Goal: Find specific page/section: Find specific page/section

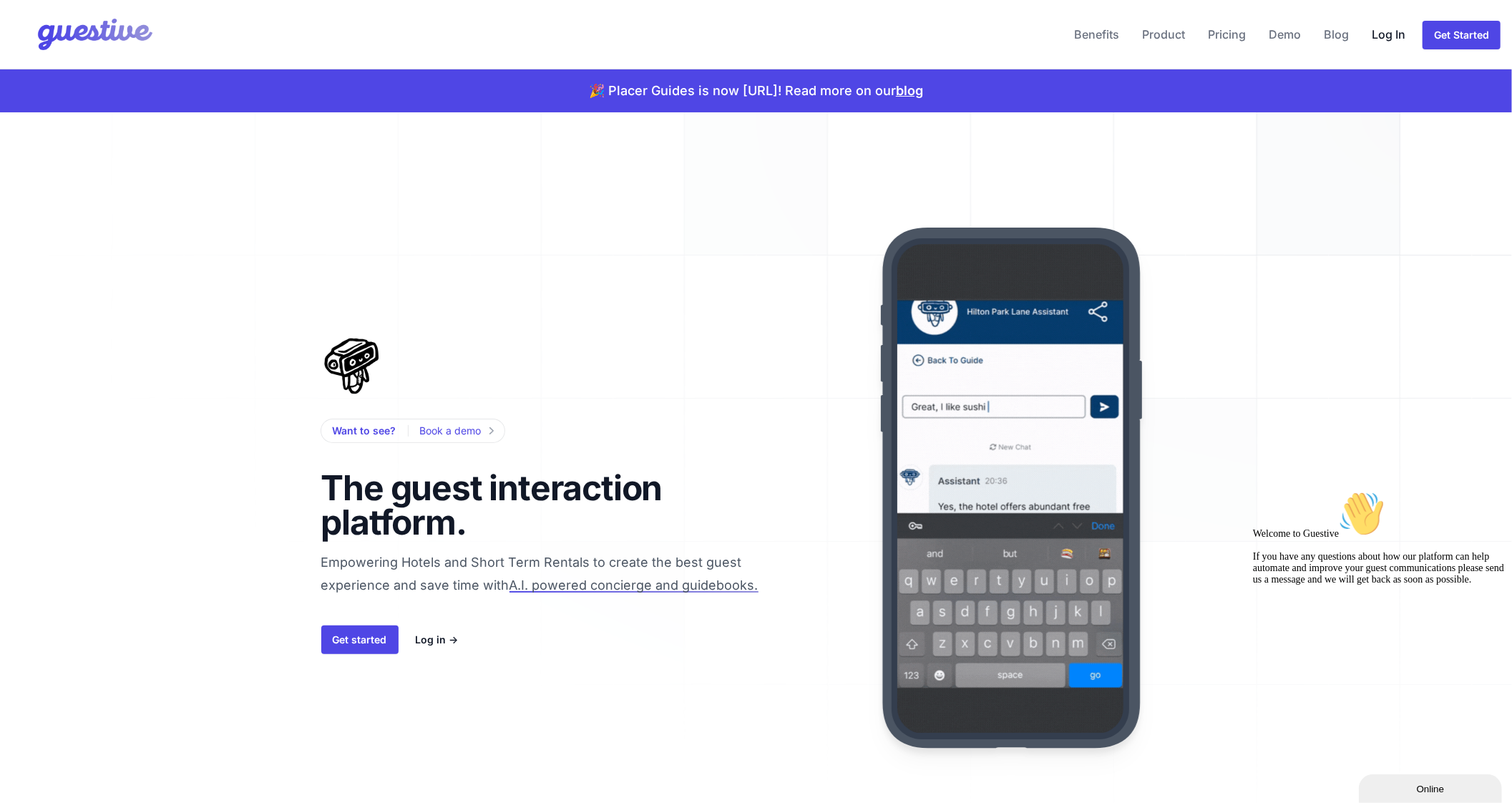
click at [1385, 35] on link "Log In" at bounding box center [1388, 35] width 45 height 35
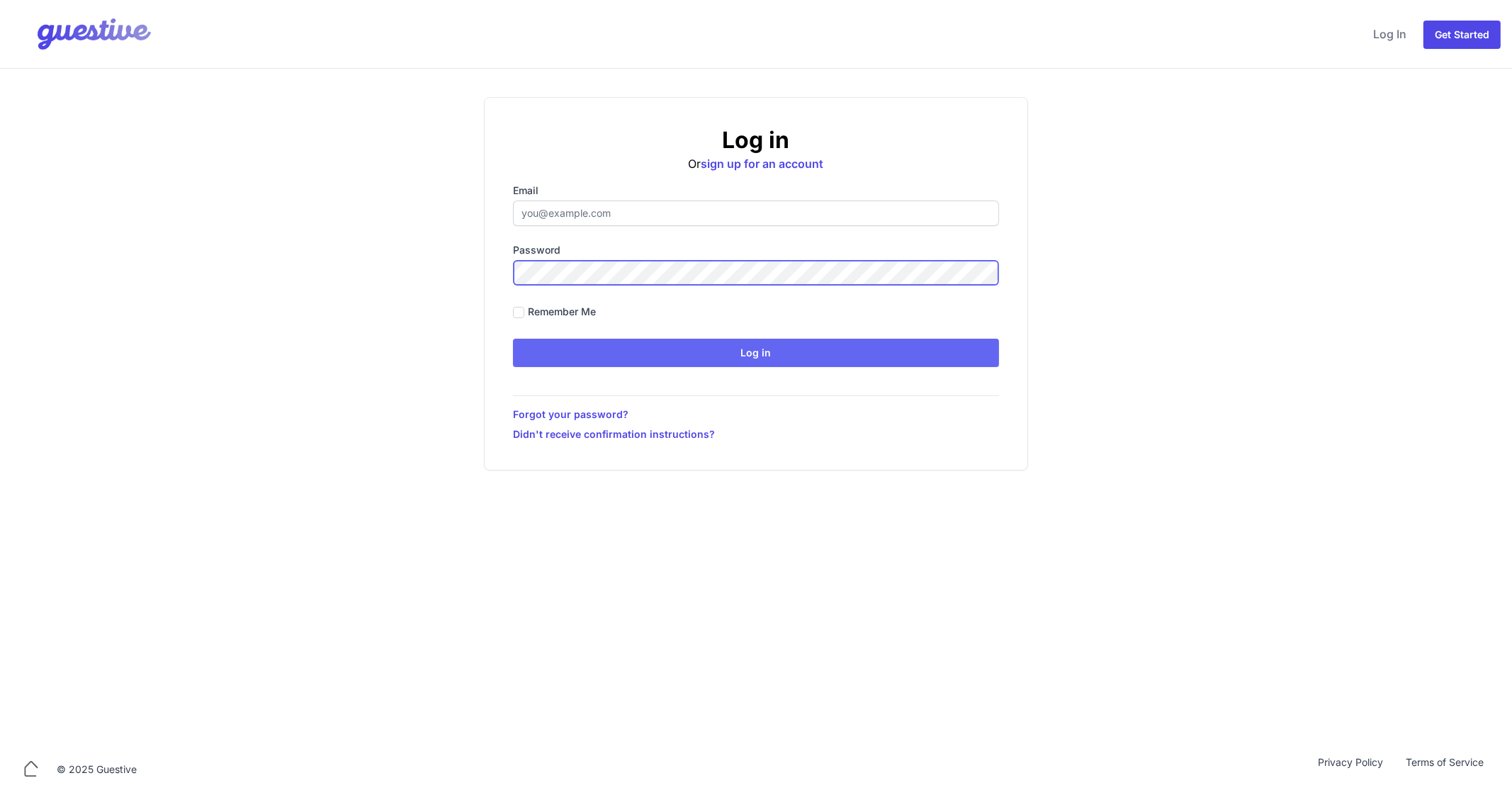
type input "ben@aplacelikehome.co.uk"
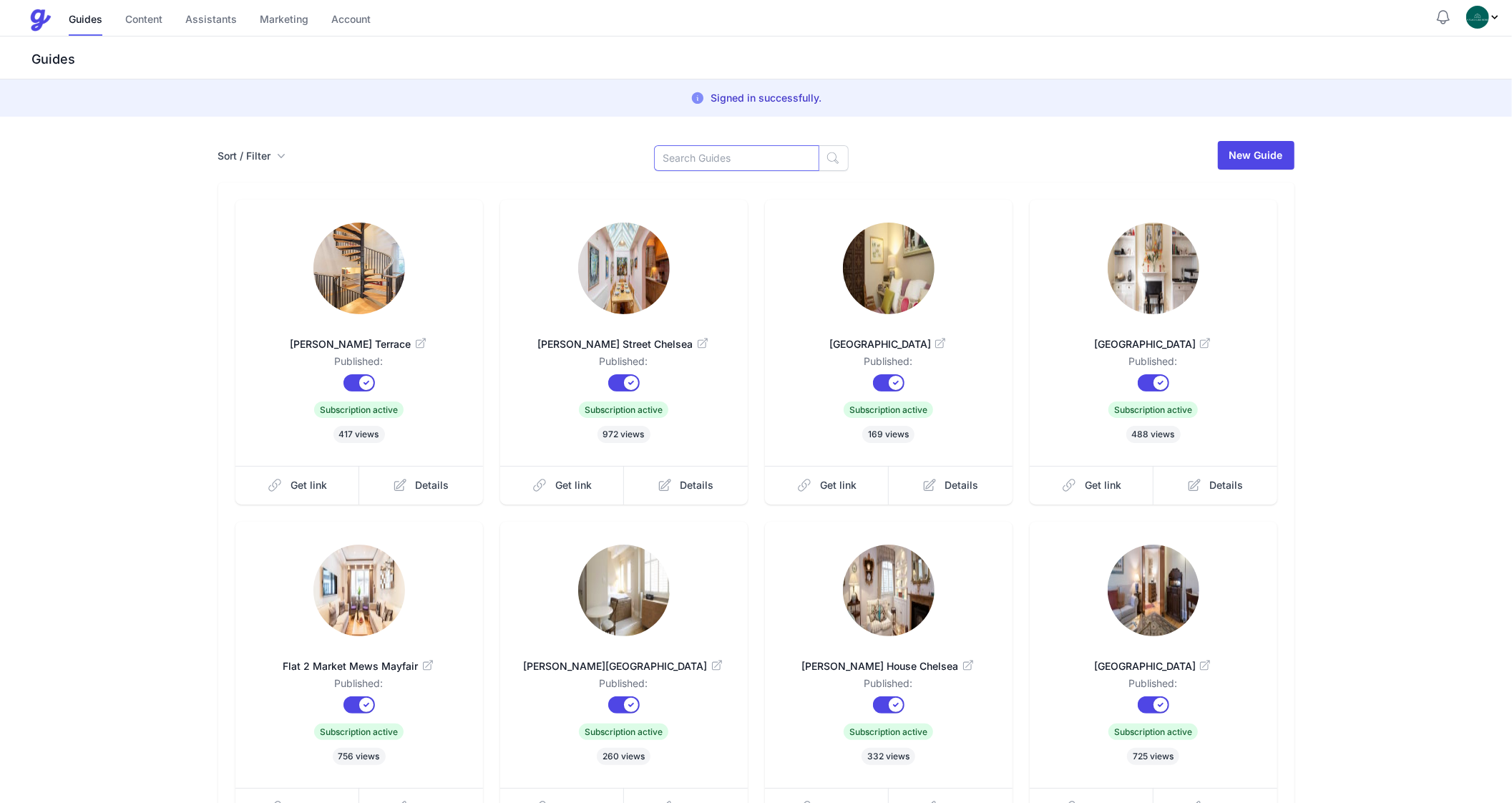
click at [752, 151] on input at bounding box center [737, 158] width 165 height 26
type input "Carol"
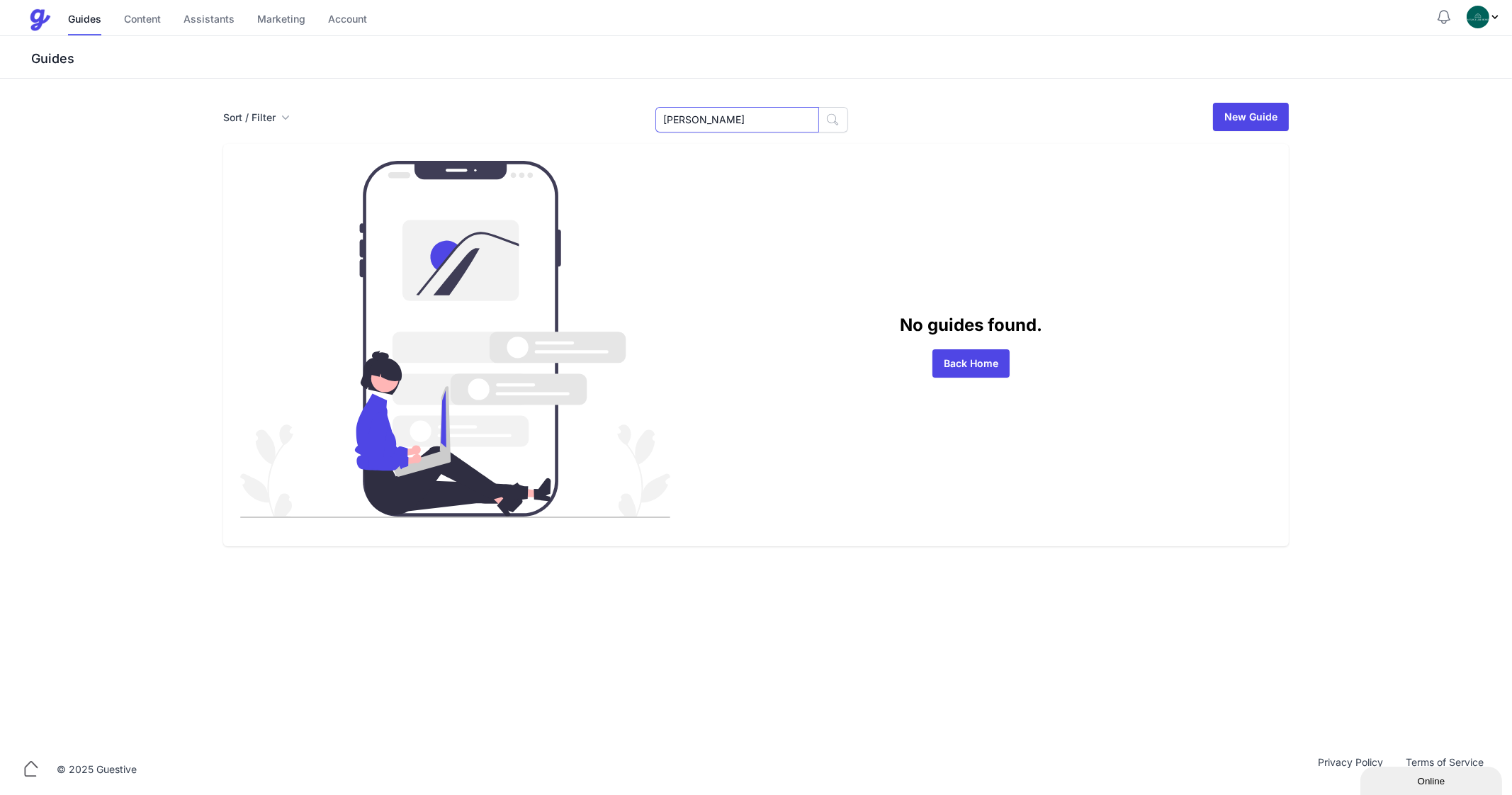
click at [687, 122] on input "Carol" at bounding box center [737, 119] width 164 height 26
type input "b"
type input "105"
click at [721, 112] on input "105" at bounding box center [737, 119] width 164 height 26
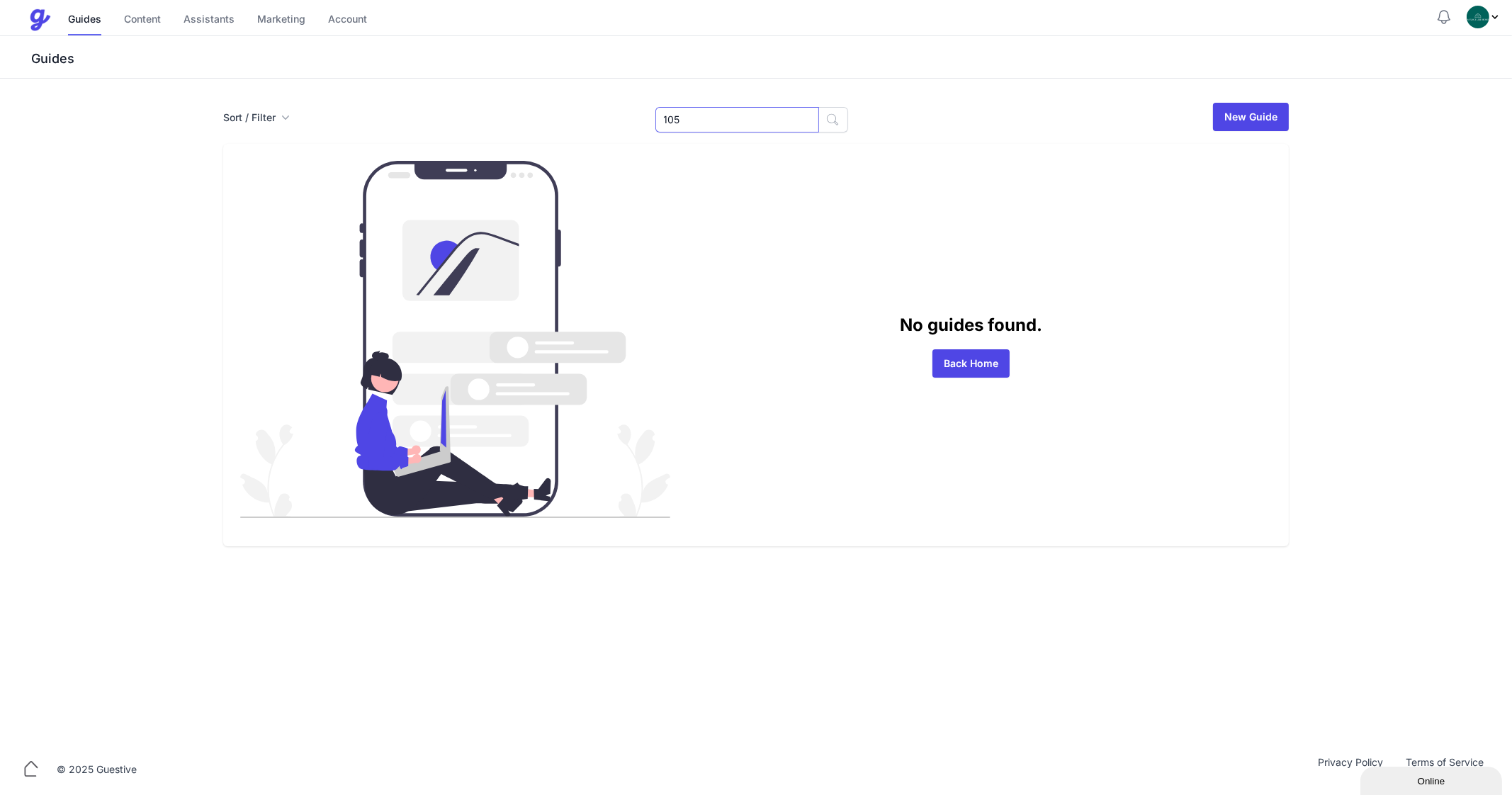
click at [721, 112] on input "105" at bounding box center [737, 119] width 164 height 26
type input "150"
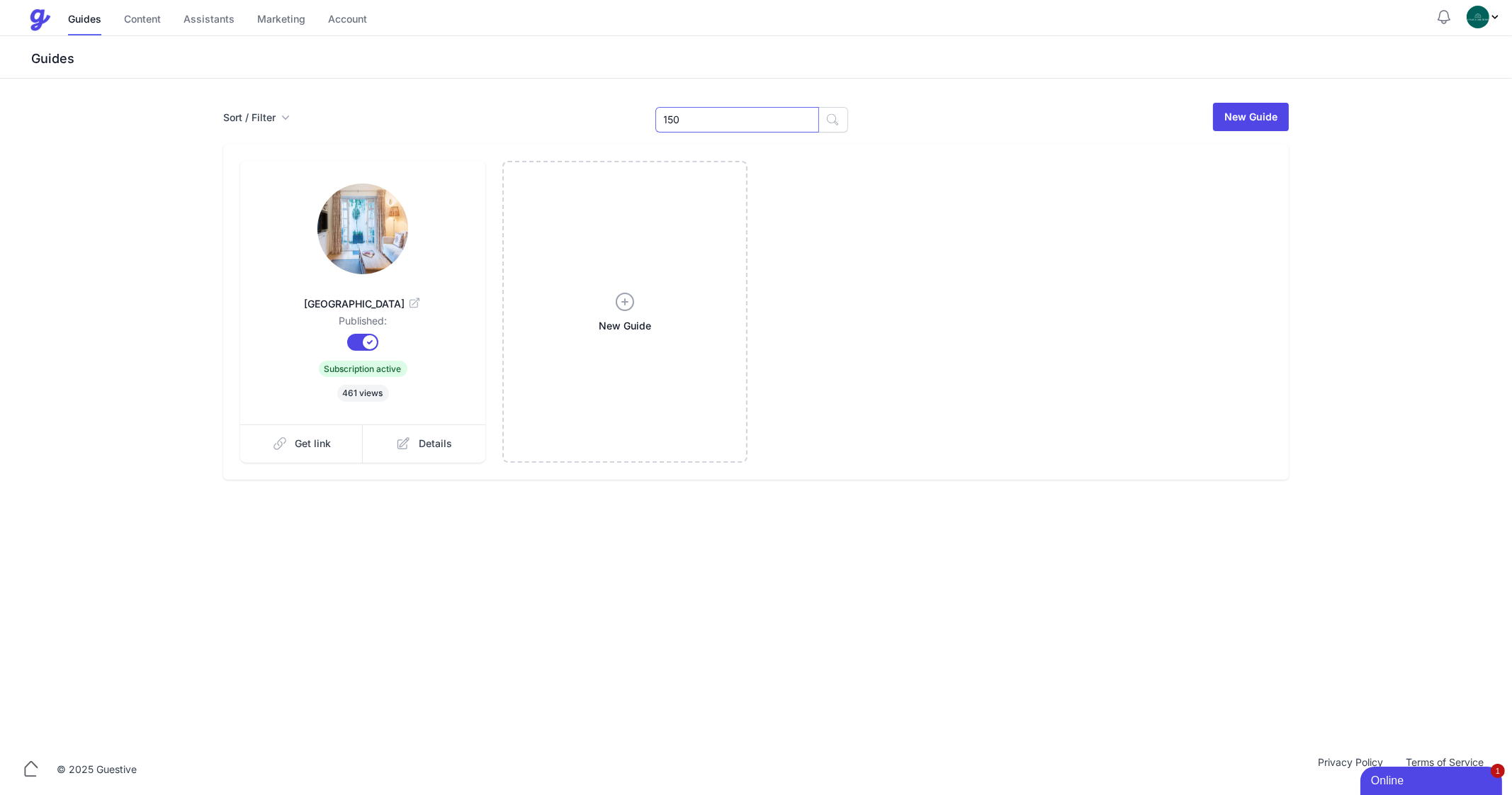
click at [712, 120] on input "150" at bounding box center [737, 119] width 164 height 26
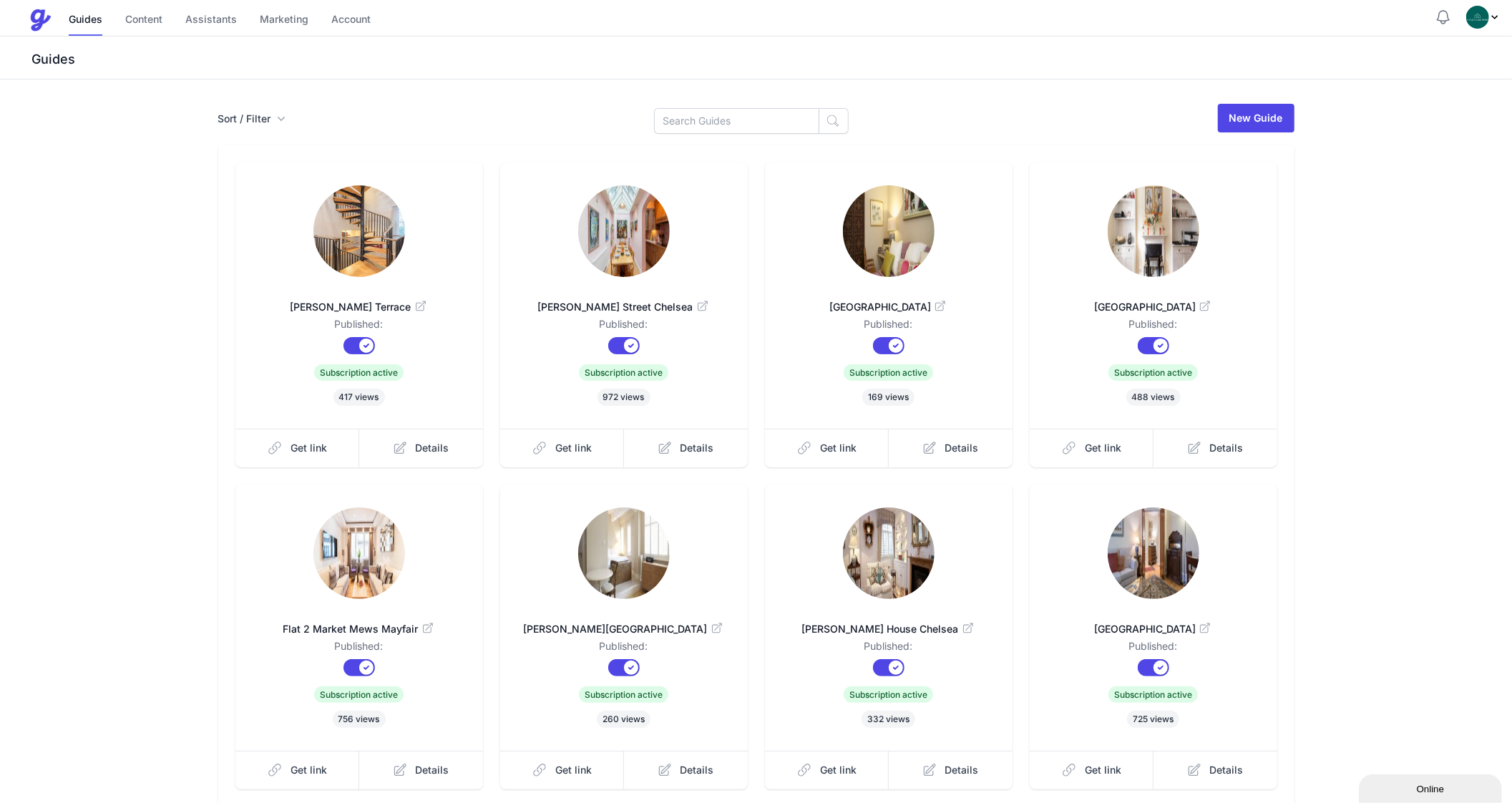
scroll to position [121, 0]
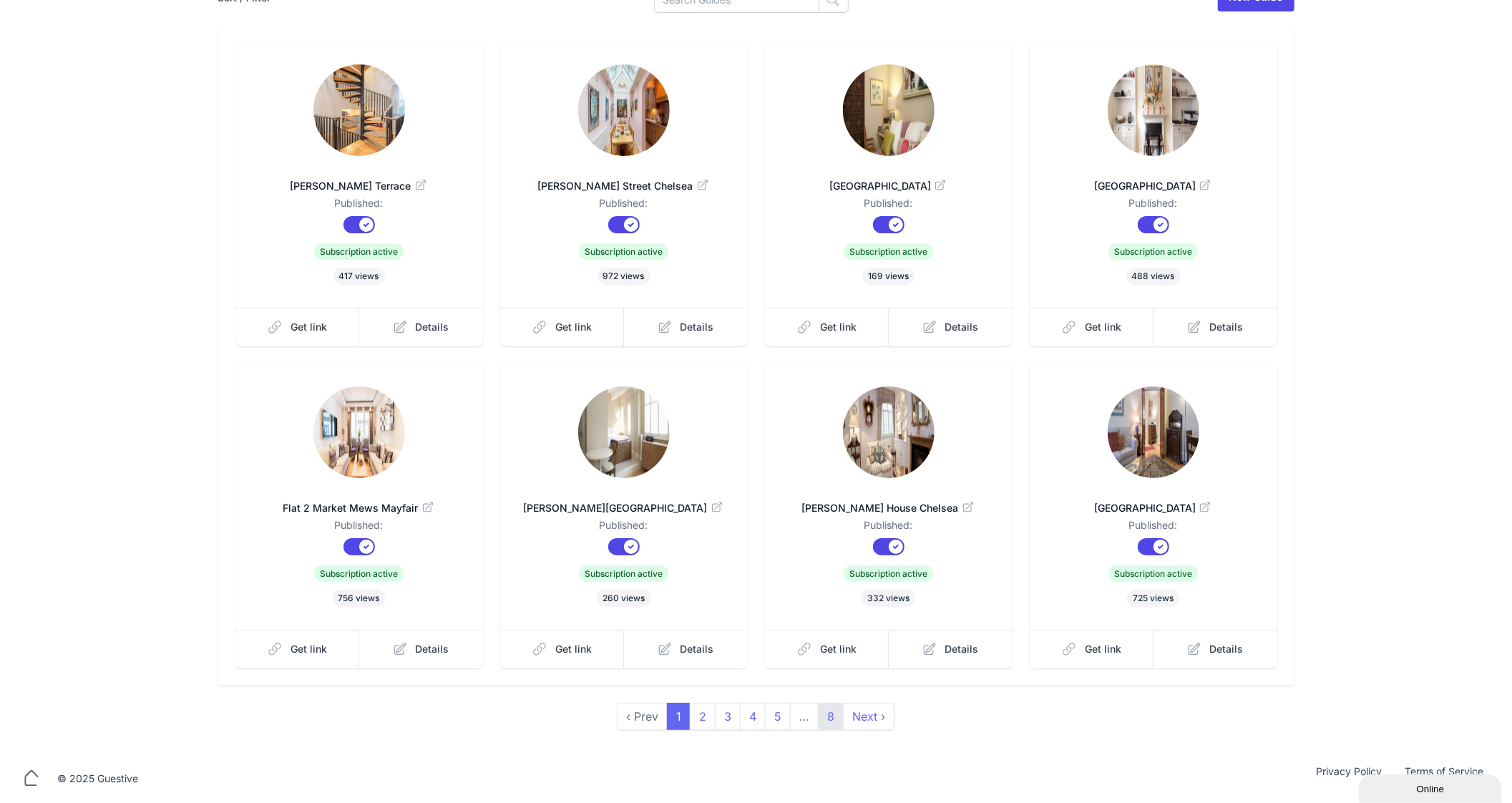
click at [826, 714] on link "8" at bounding box center [830, 716] width 26 height 28
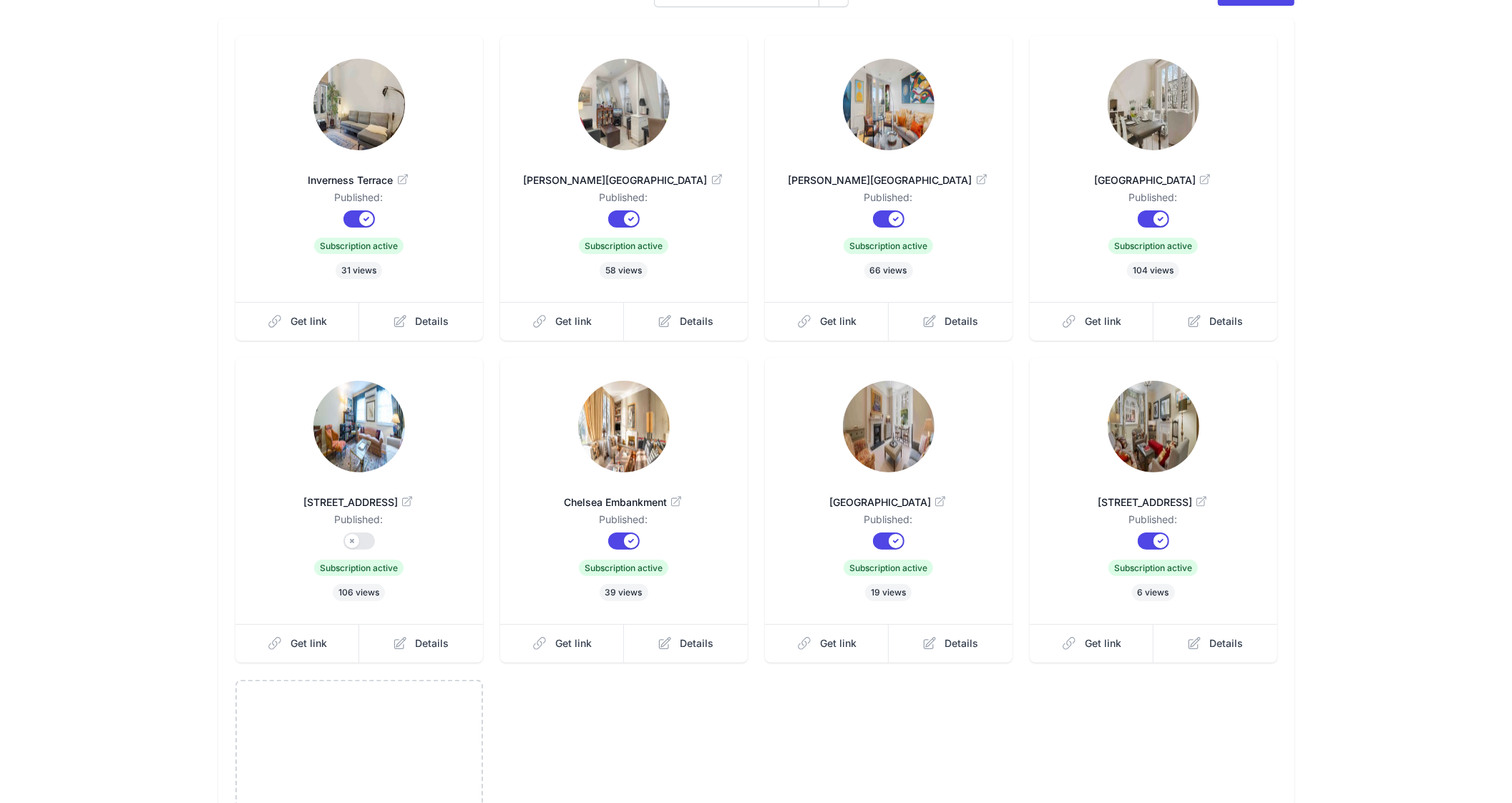
scroll to position [132, 0]
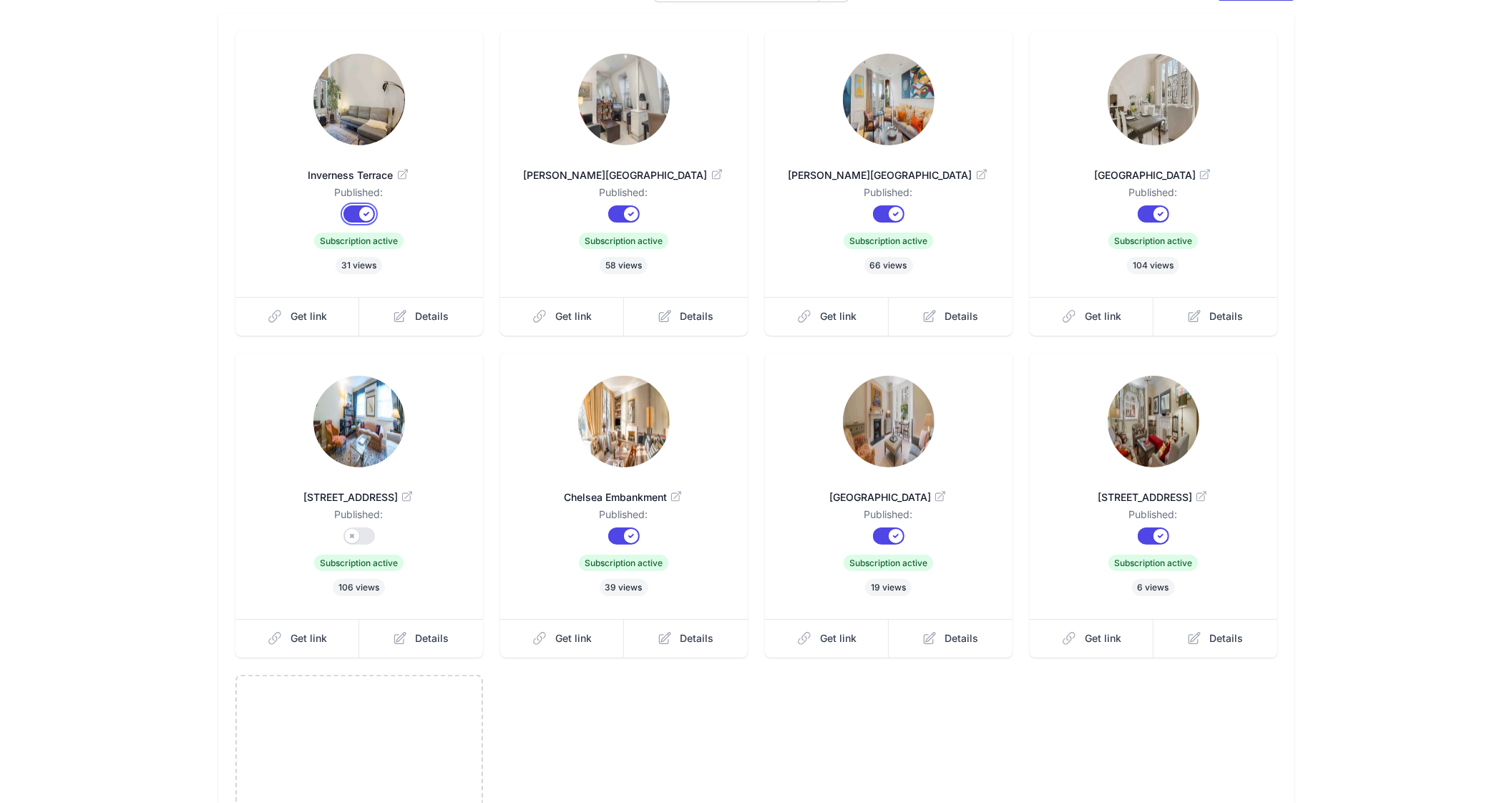
click at [357, 209] on button "Published?" at bounding box center [359, 214] width 32 height 17
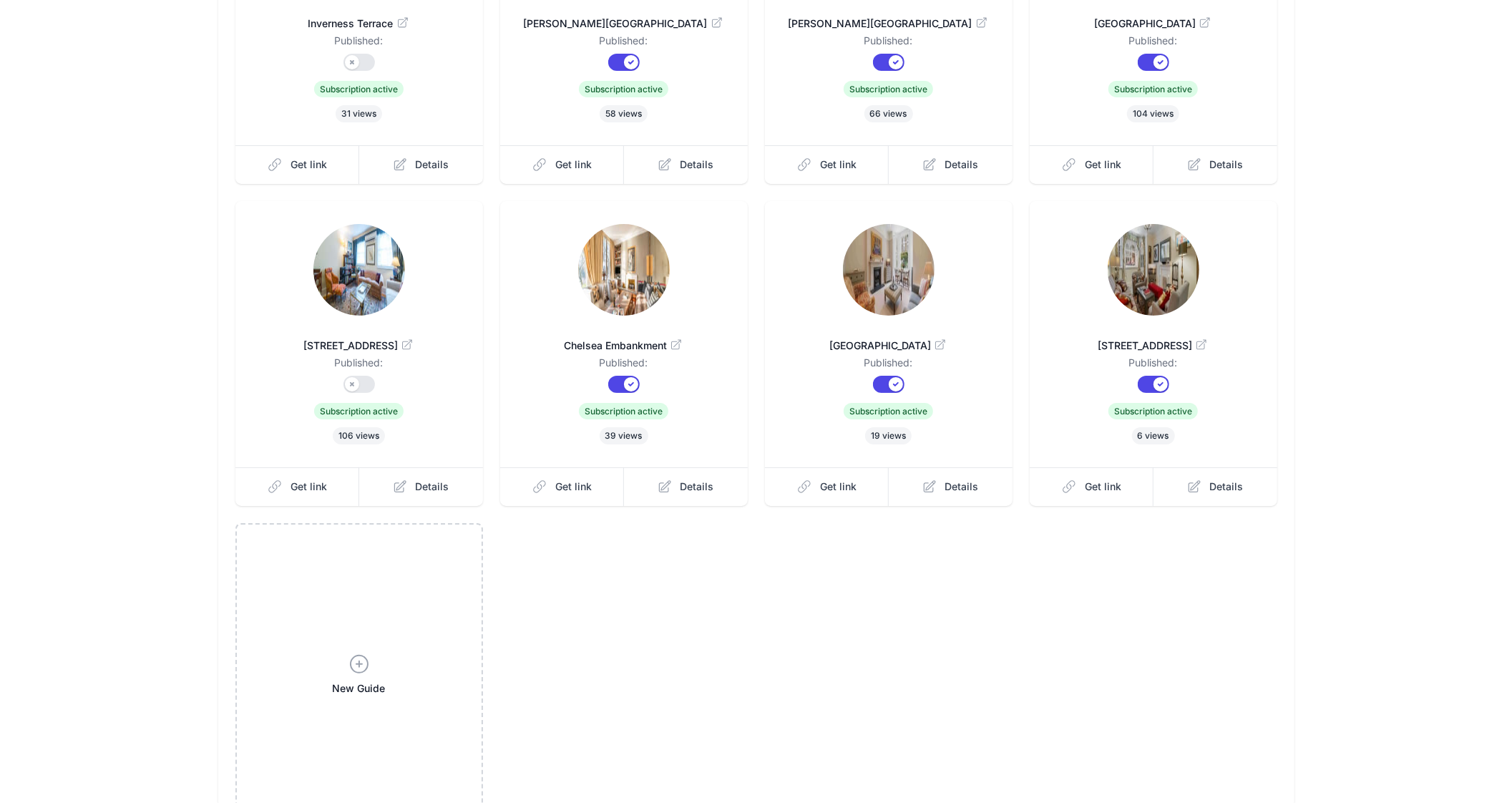
scroll to position [441, 0]
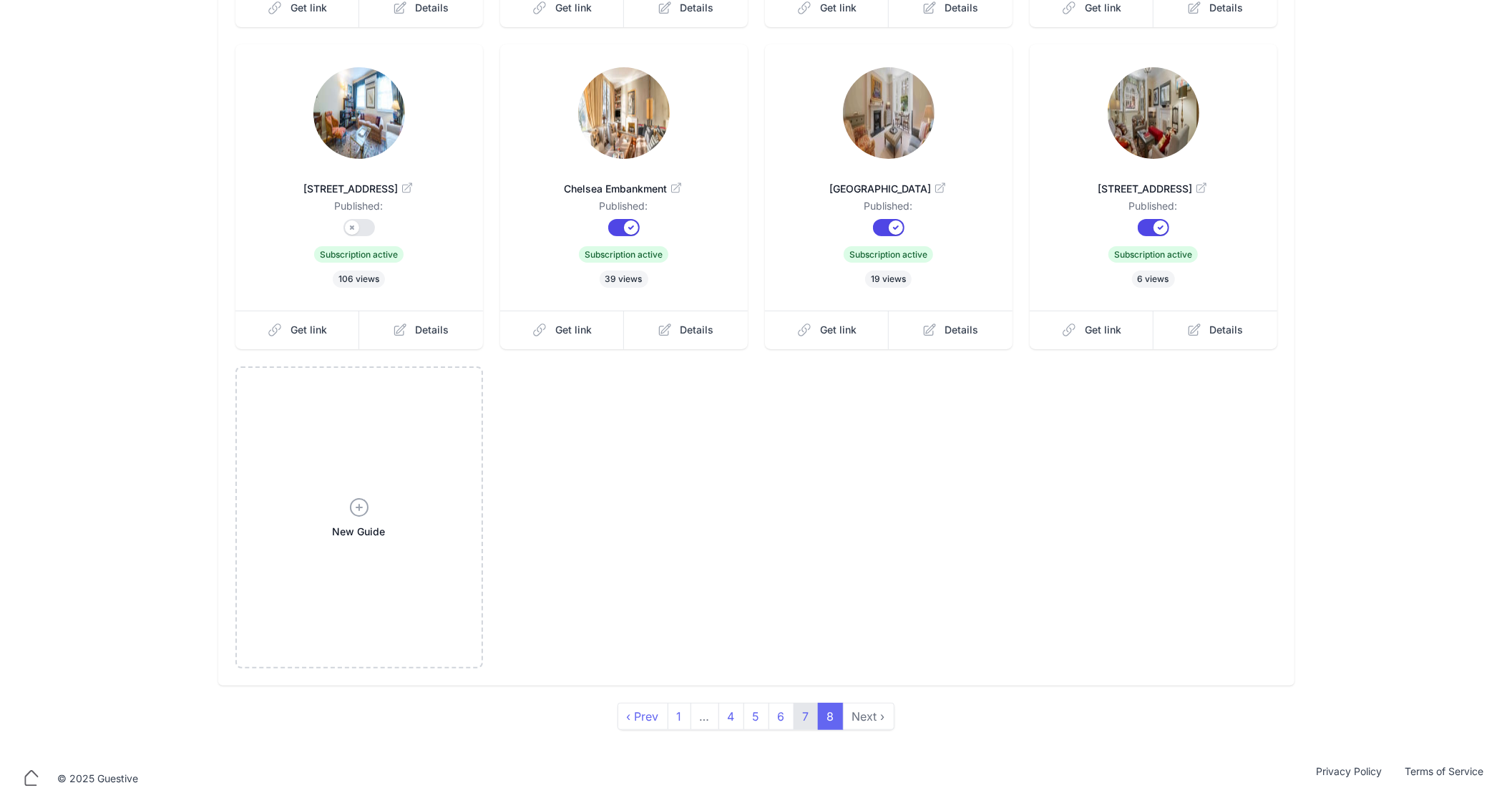
click at [809, 711] on link "7" at bounding box center [806, 716] width 25 height 28
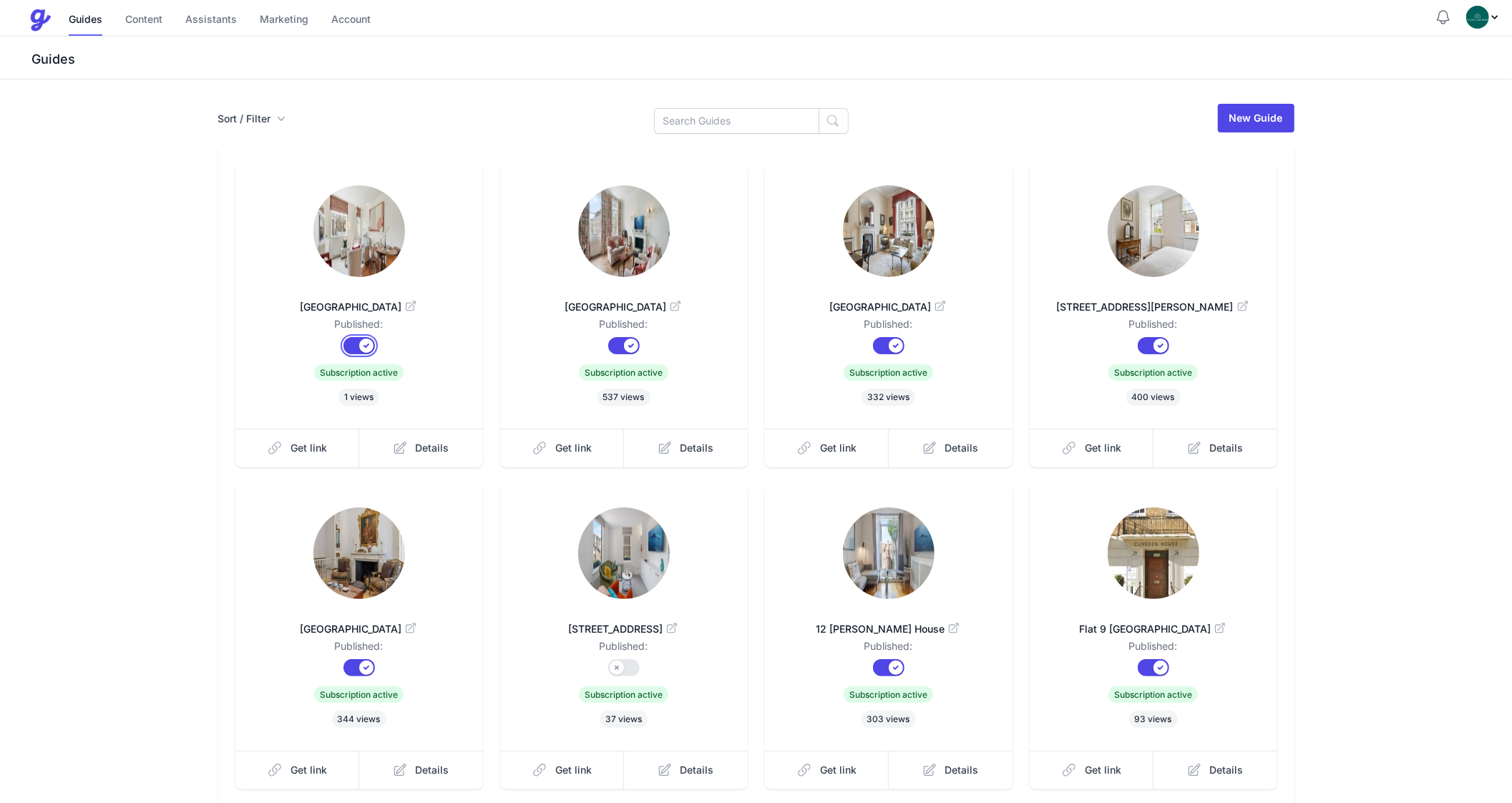
click at [357, 340] on button "Published?" at bounding box center [359, 346] width 32 height 17
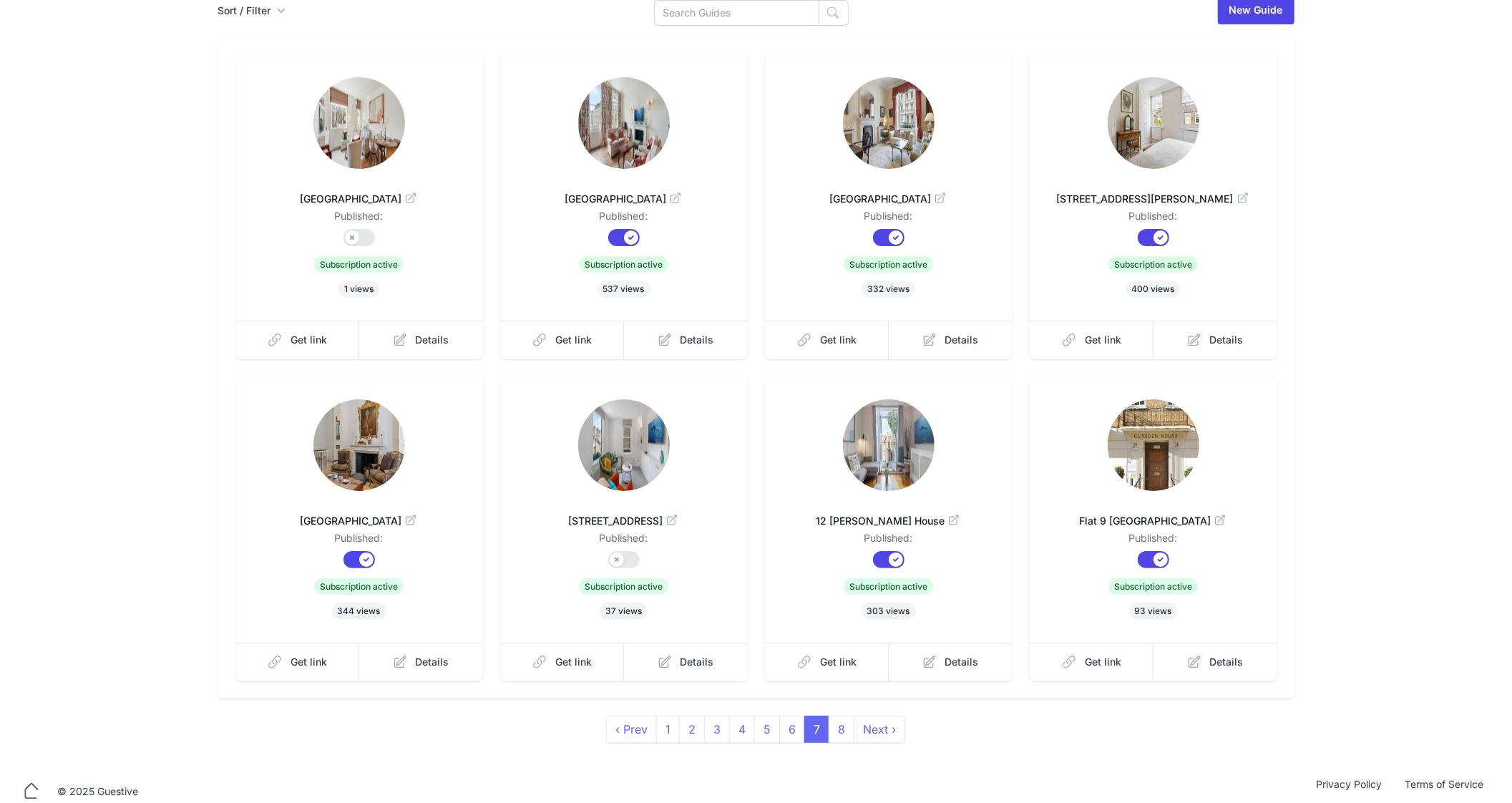
scroll to position [121, 0]
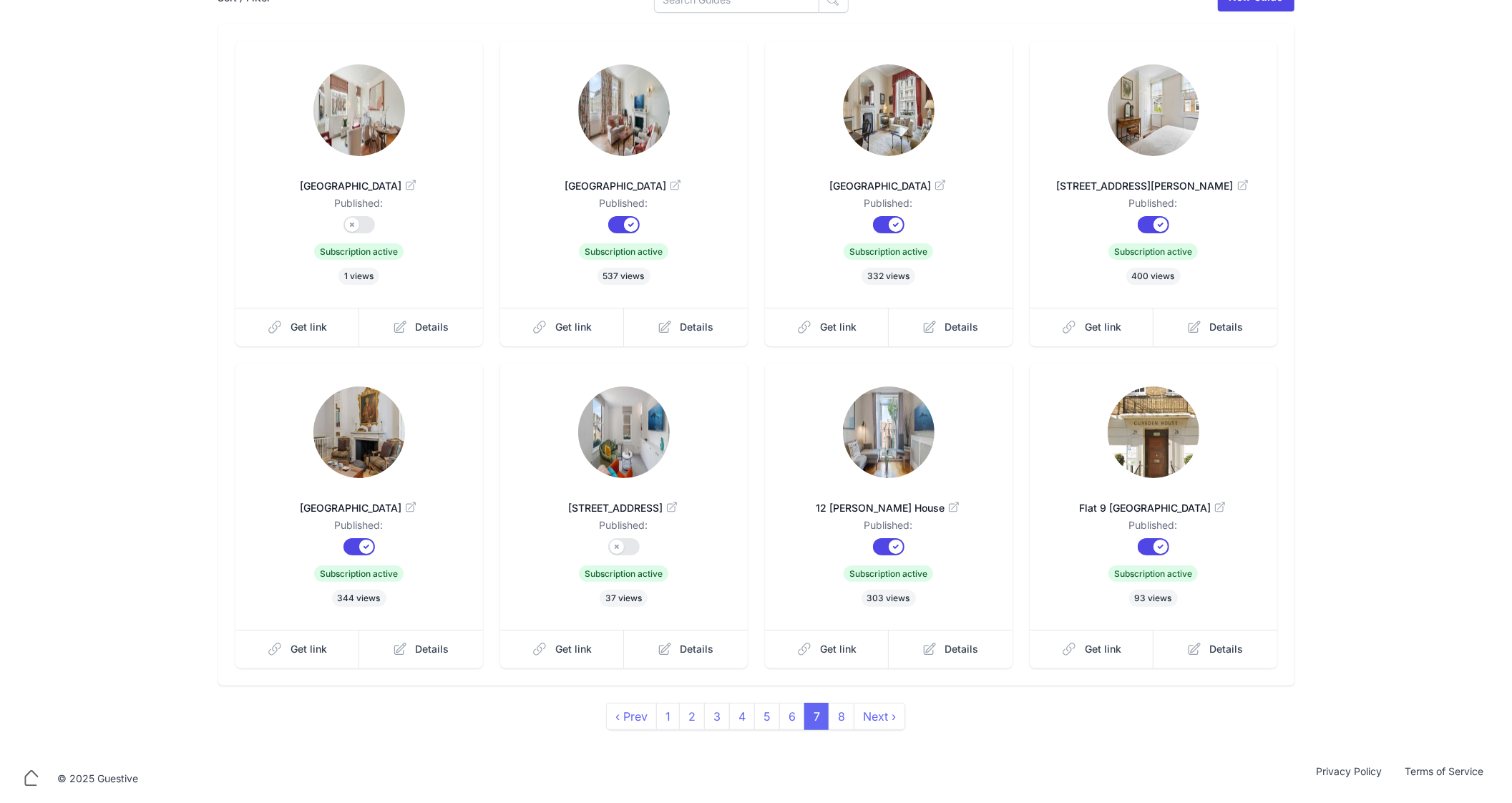
click at [882, 472] on img at bounding box center [889, 433] width 91 height 91
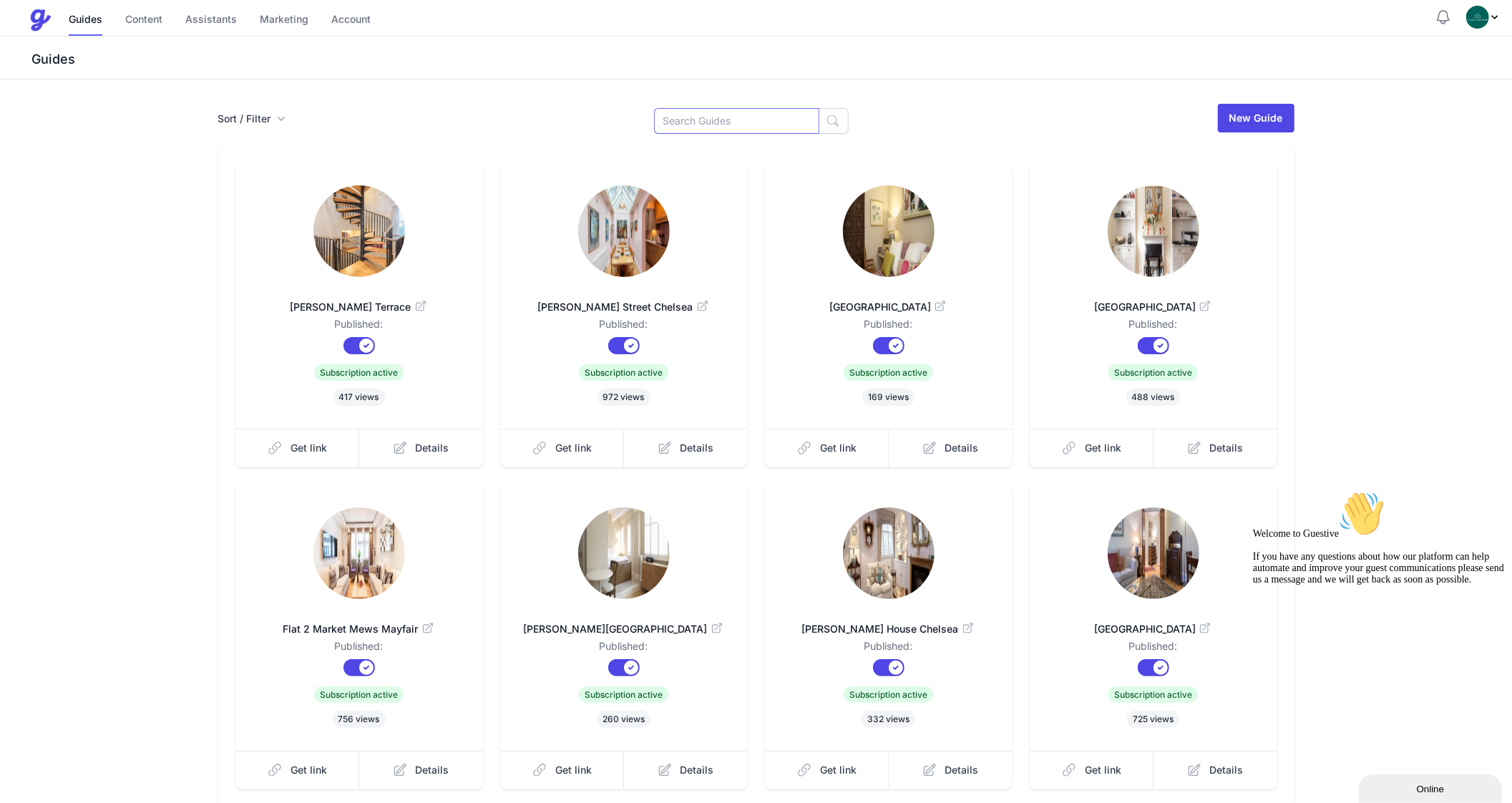
click at [685, 121] on input at bounding box center [737, 121] width 165 height 26
type input "[PERSON_NAME]"
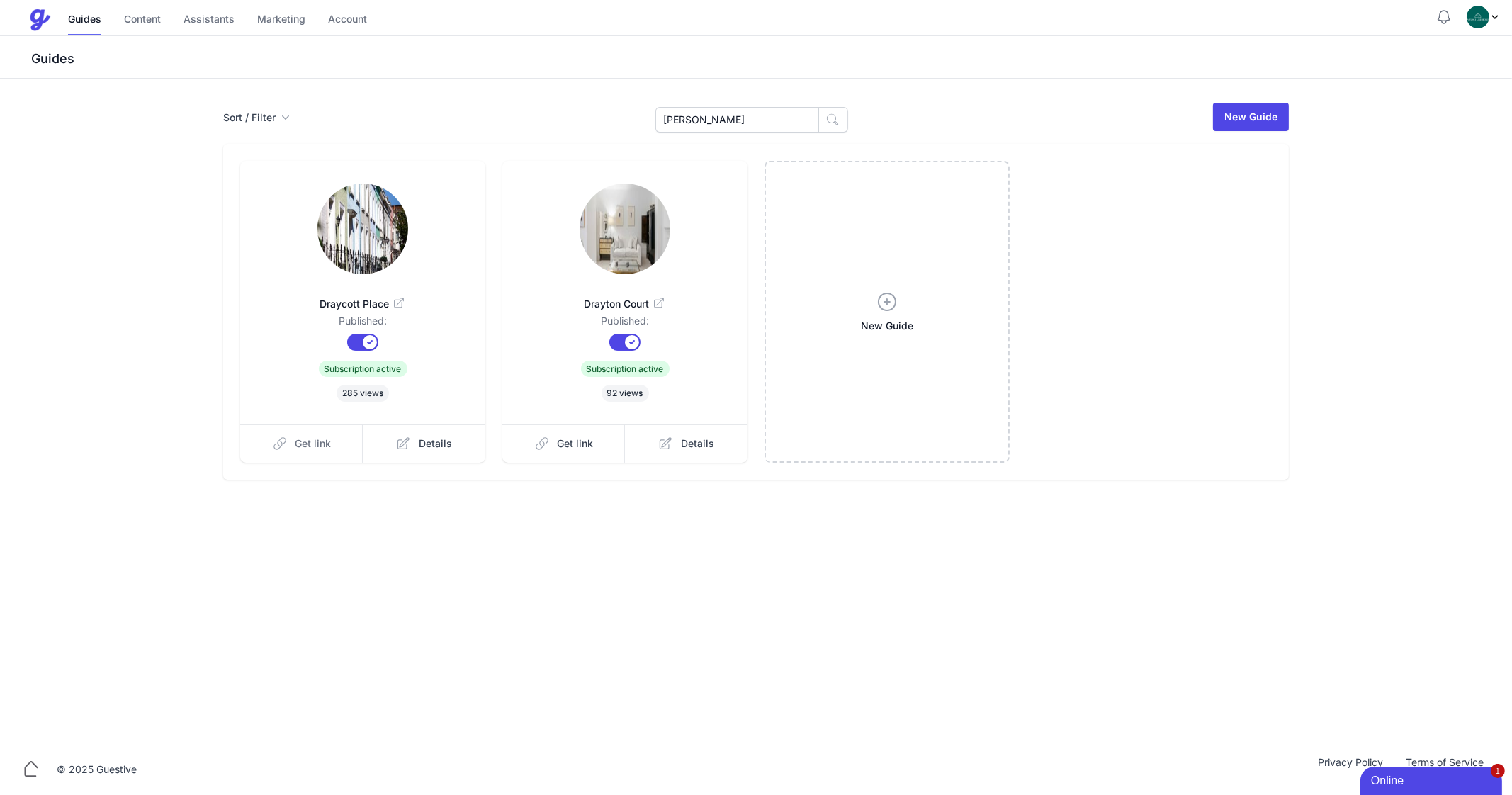
click at [301, 439] on span "Get link" at bounding box center [313, 444] width 36 height 14
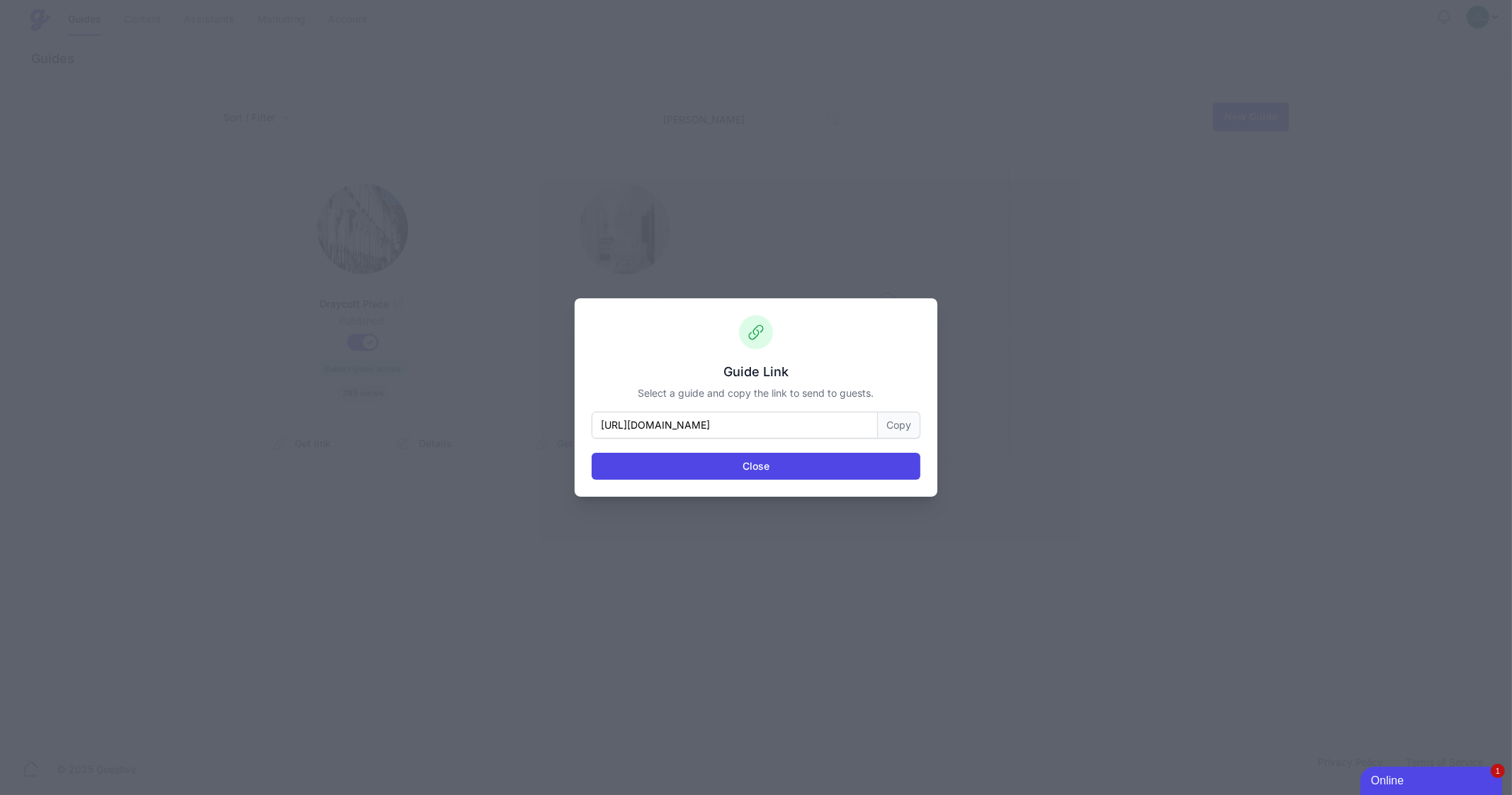
click at [900, 425] on button "Copy" at bounding box center [899, 425] width 43 height 27
